Goal: Use online tool/utility: Utilize a website feature to perform a specific function

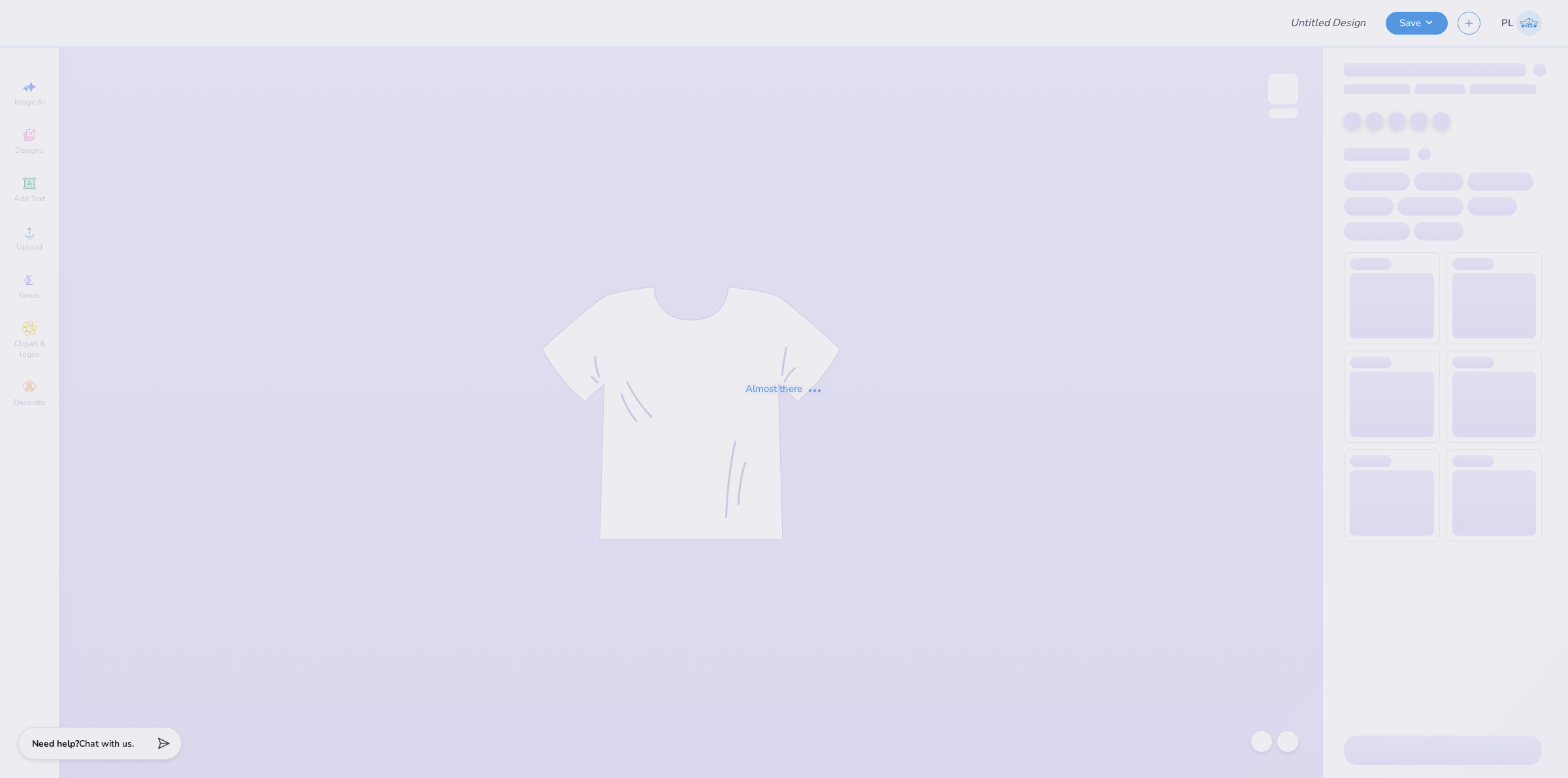
type input "Mock rock 2025"
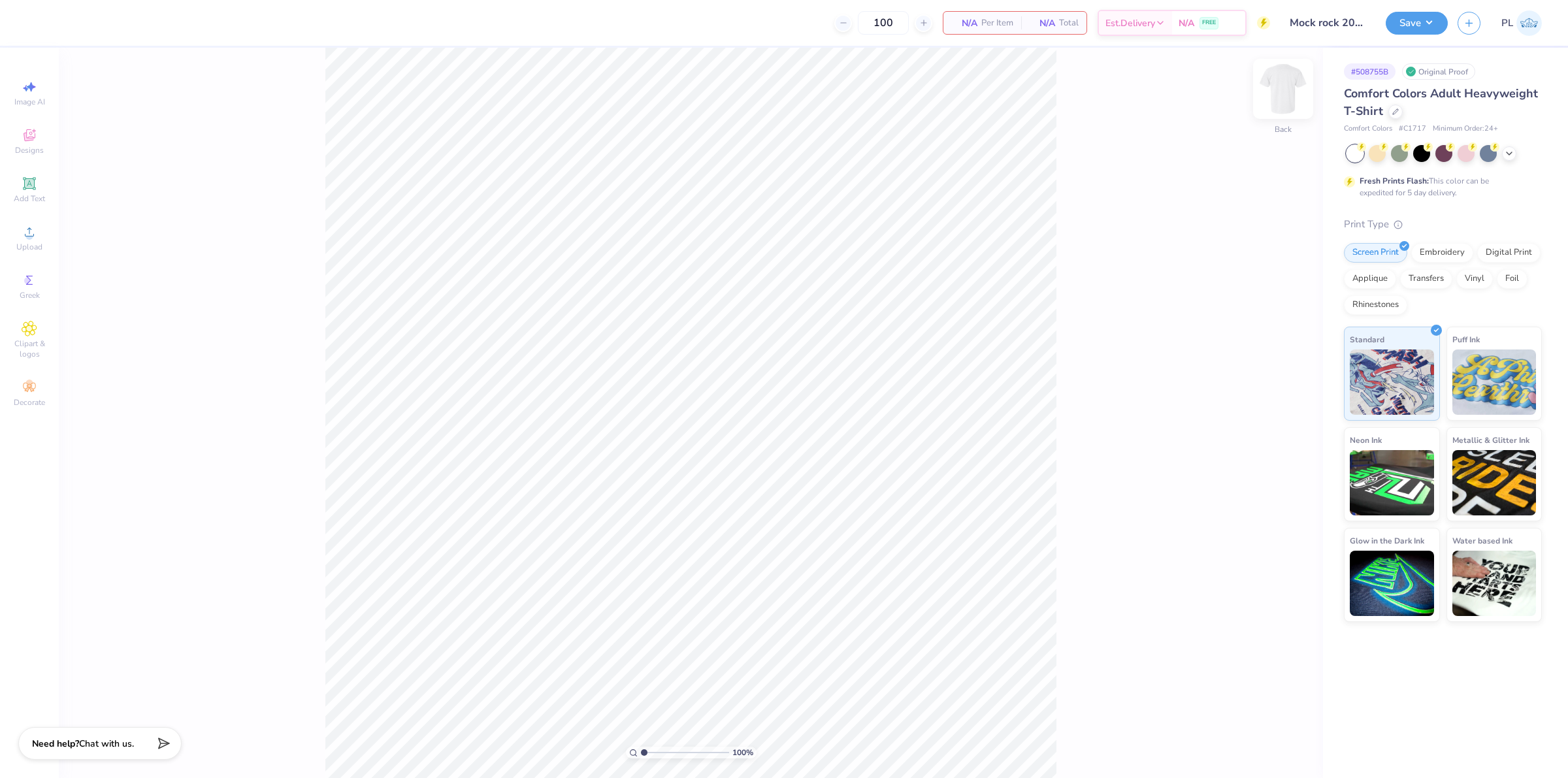
click at [1276, 93] on img at bounding box center [1283, 88] width 52 height 52
click at [23, 237] on icon at bounding box center [29, 232] width 16 height 16
drag, startPoint x: 1256, startPoint y: 350, endPoint x: 1289, endPoint y: 353, distance: 33.1
click at [1289, 353] on input "14.53" at bounding box center [1275, 353] width 47 height 18
type input "12.00"
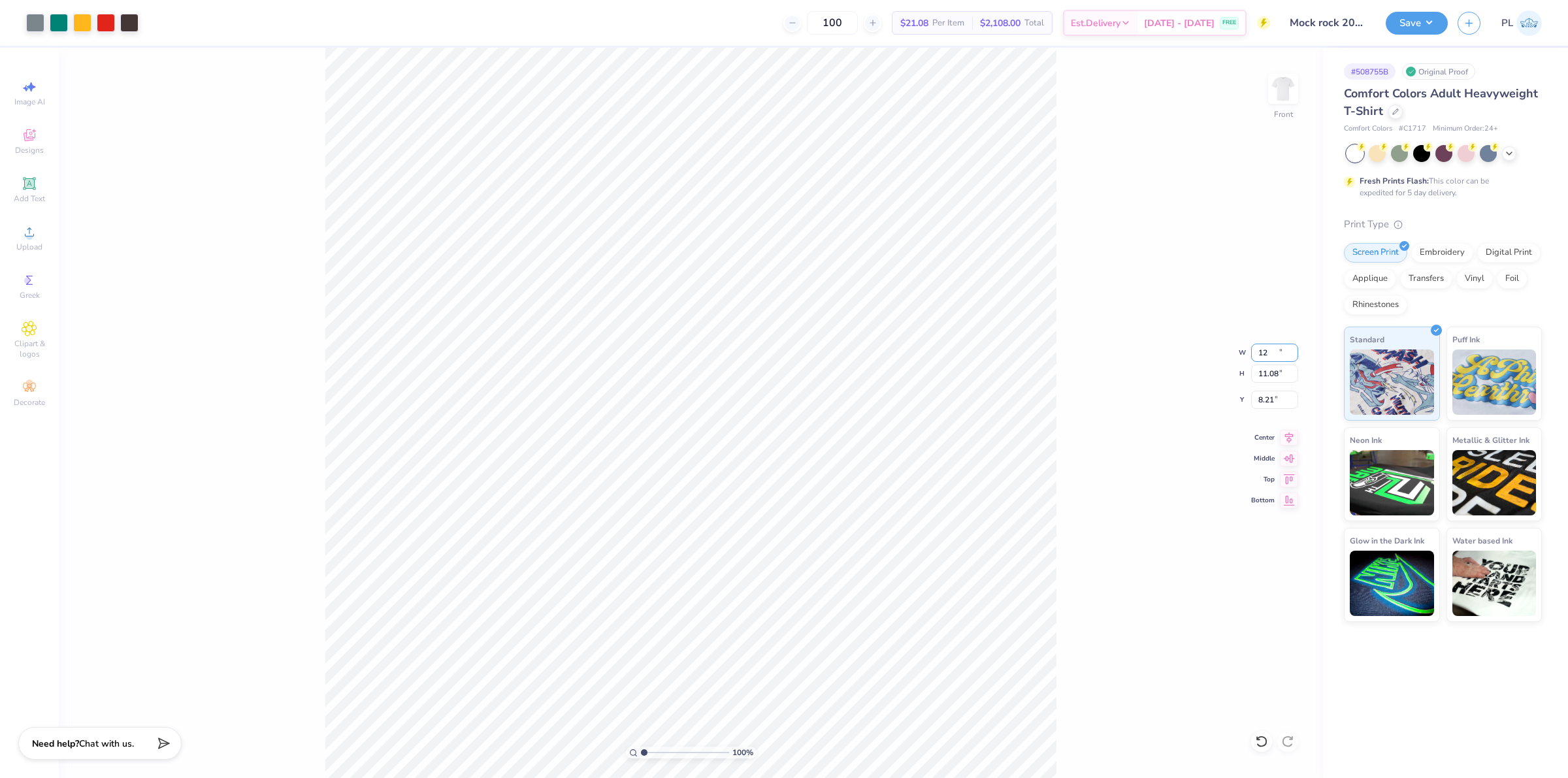
type input "11.08"
drag, startPoint x: 1255, startPoint y: 396, endPoint x: 1275, endPoint y: 399, distance: 20.2
click at [1275, 399] on input "8.21" at bounding box center [1275, 400] width 47 height 18
click at [1277, 374] on input "11.08" at bounding box center [1275, 374] width 47 height 18
type input "3.00"
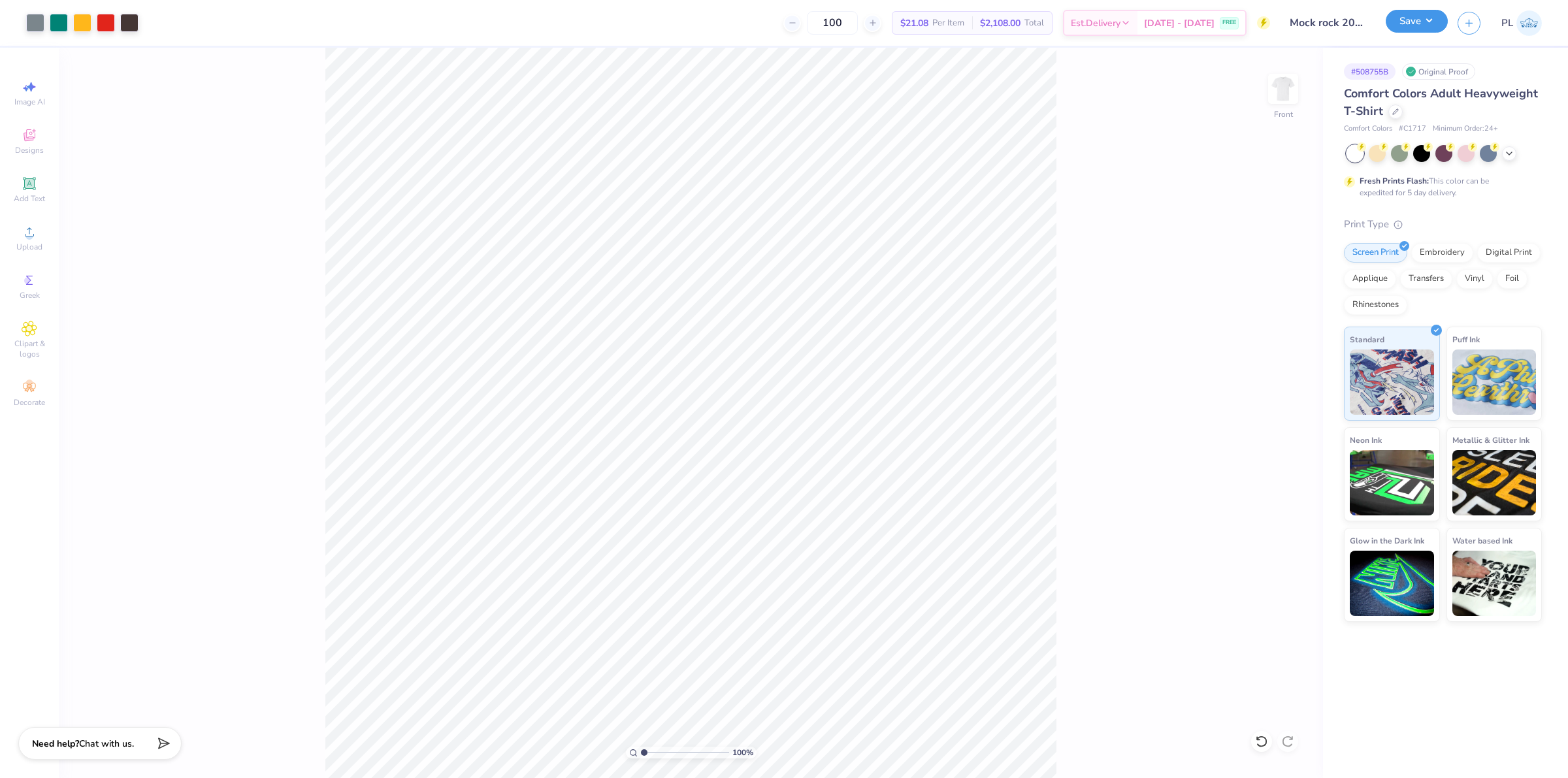
click at [1419, 25] on button "Save" at bounding box center [1417, 22] width 62 height 23
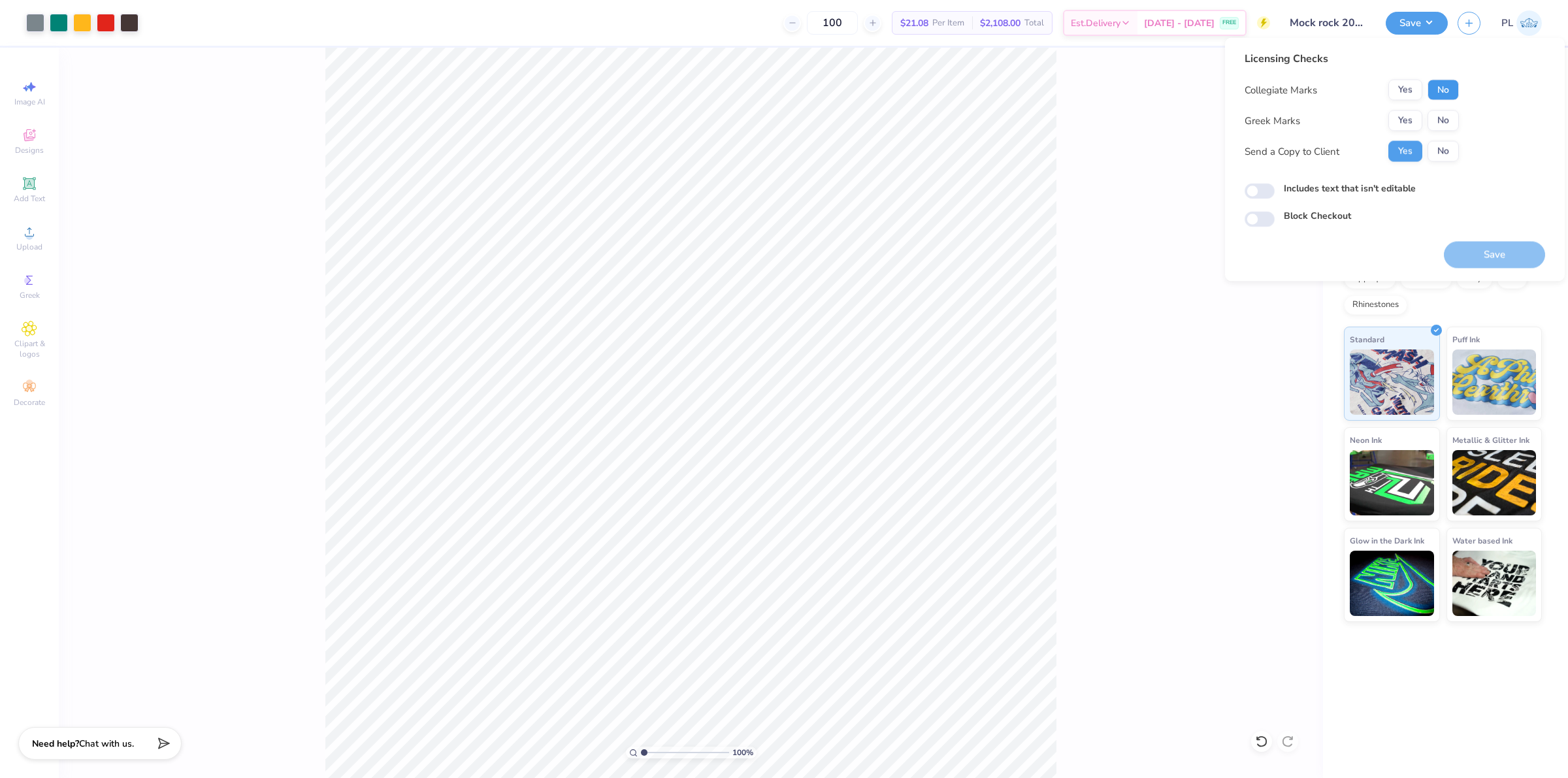
click at [1452, 88] on button "No" at bounding box center [1443, 90] width 32 height 21
click at [1411, 113] on button "Yes" at bounding box center [1405, 121] width 34 height 21
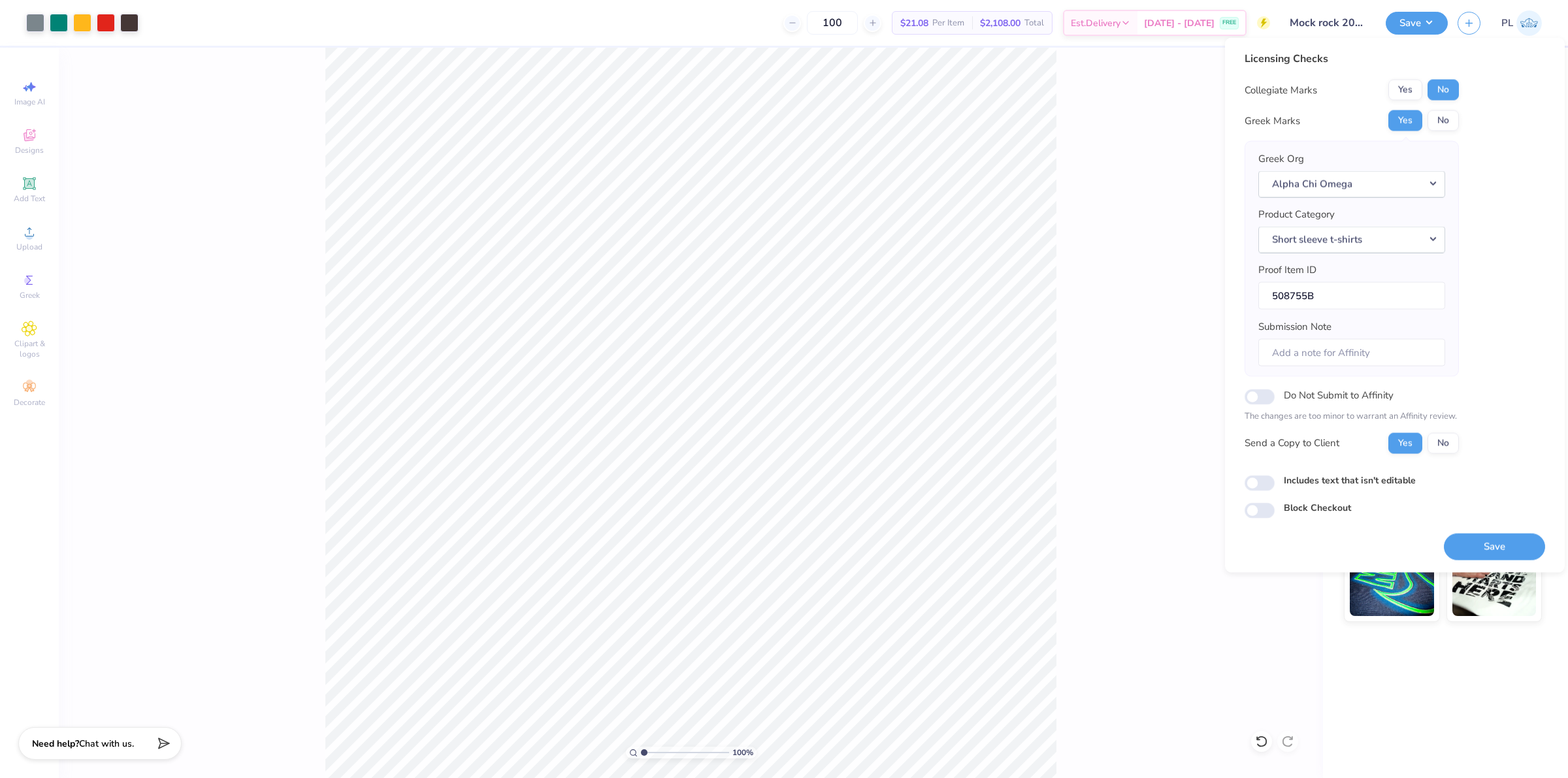
click at [1291, 480] on label "Includes text that isn't editable" at bounding box center [1349, 480] width 132 height 14
click at [1275, 480] on input "Includes text that isn't editable" at bounding box center [1260, 483] width 30 height 16
checkbox input "true"
click at [1467, 544] on button "Save" at bounding box center [1495, 547] width 101 height 27
